Goal: Task Accomplishment & Management: Use online tool/utility

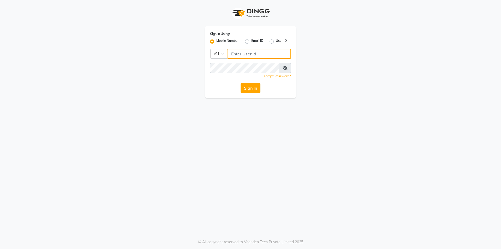
type input "9886884636"
click at [255, 90] on button "Sign In" at bounding box center [250, 88] width 20 height 10
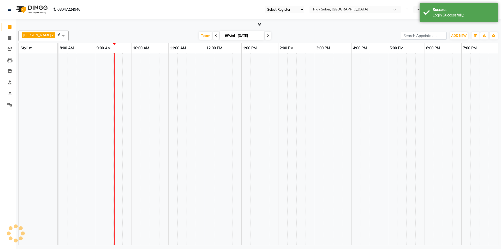
select select "94"
select select "en"
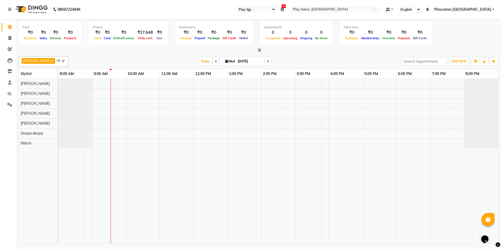
click at [284, 8] on icon at bounding box center [282, 10] width 3 height 4
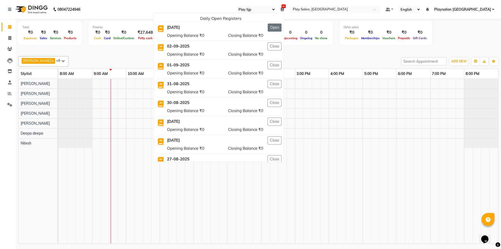
click at [281, 27] on button "Open" at bounding box center [275, 27] width 14 height 8
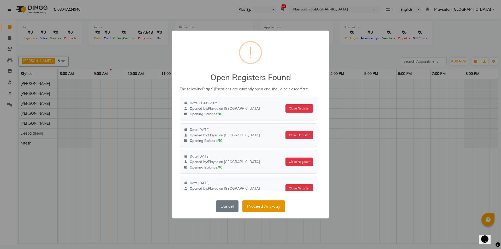
click at [264, 208] on button "Proceed Anyway" at bounding box center [263, 205] width 43 height 11
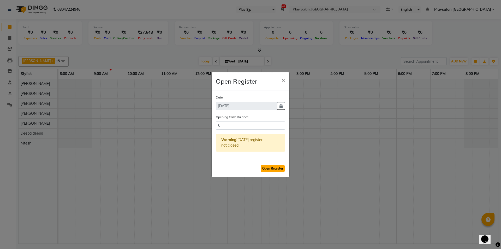
click at [275, 170] on button "Open Register" at bounding box center [273, 168] width 24 height 7
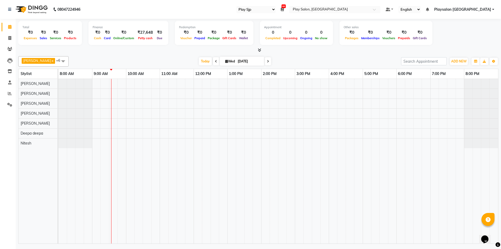
click at [215, 62] on icon at bounding box center [216, 61] width 2 height 3
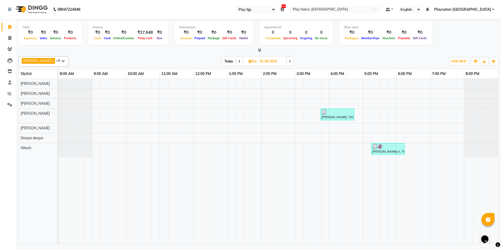
click at [289, 60] on icon at bounding box center [290, 61] width 2 height 3
type input "[DATE]"
